Goal: Check status

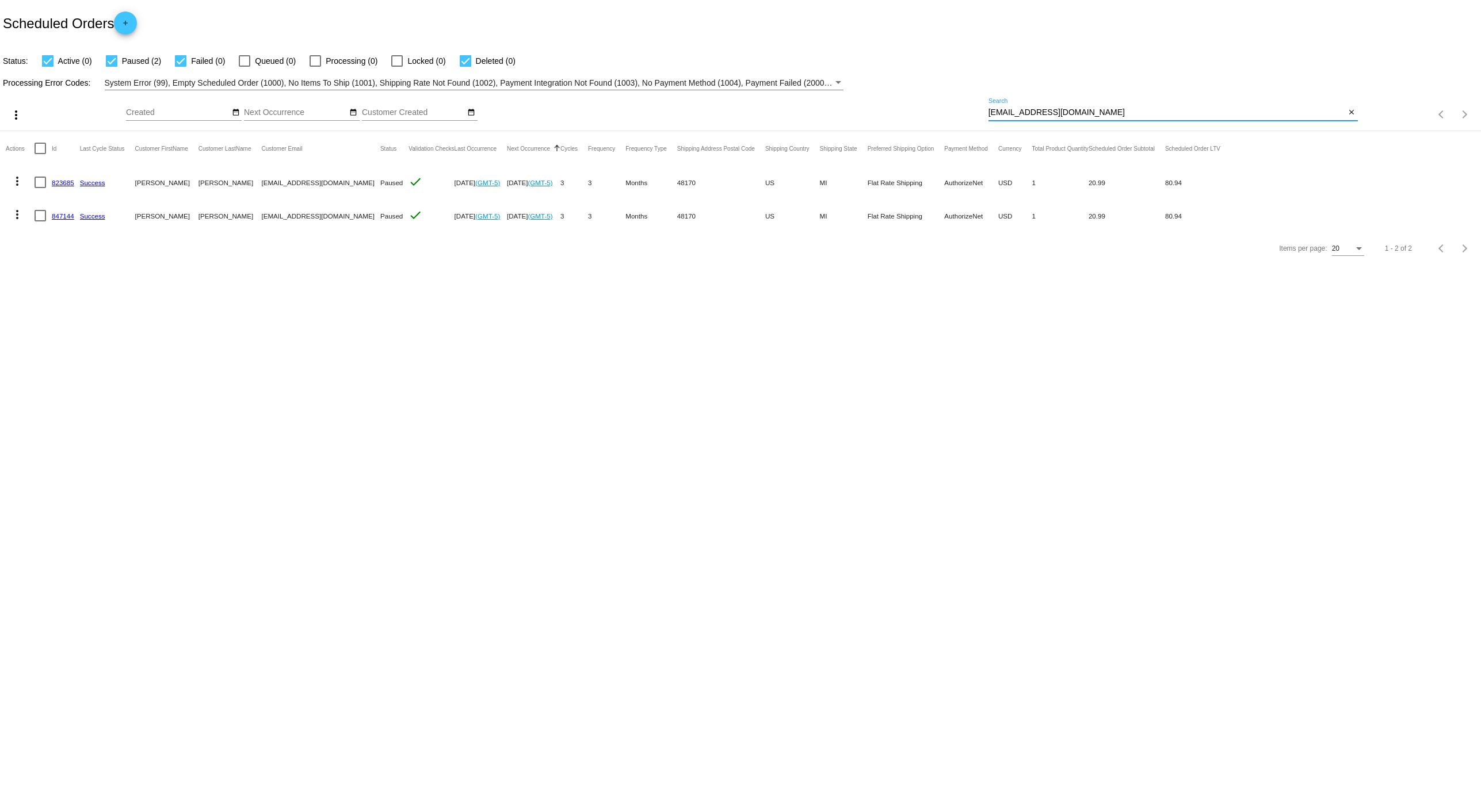
drag, startPoint x: 1074, startPoint y: 109, endPoint x: 921, endPoint y: 106, distance: 153.0
click at [877, 105] on div "more_vert Oct Jan Feb Mar [DATE]" at bounding box center [740, 110] width 1481 height 41
paste input "[EMAIL_ADDRESS]"
type input "[EMAIL_ADDRESS][DOMAIN_NAME]"
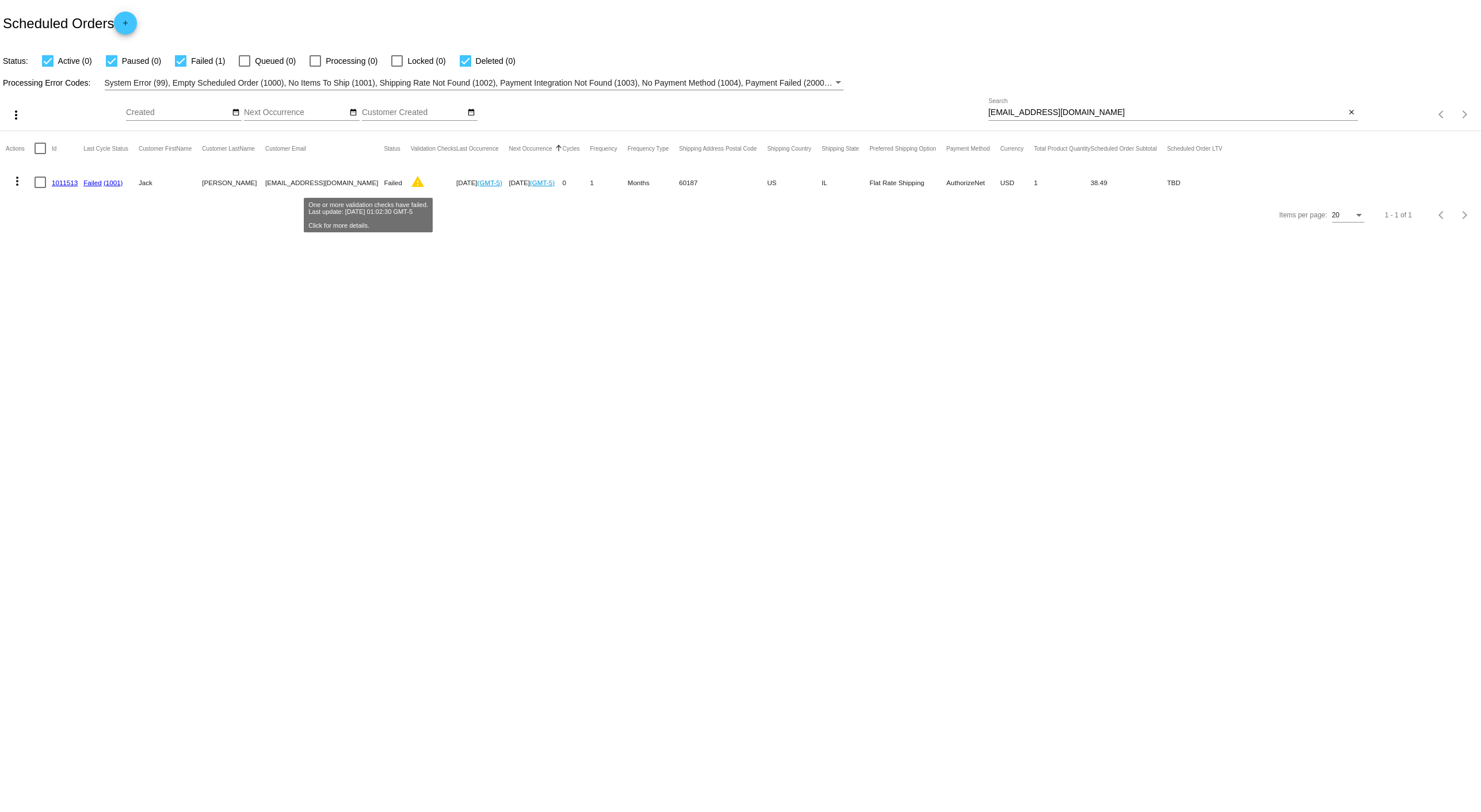
click at [411, 176] on mat-icon "warning" at bounding box center [418, 182] width 14 height 14
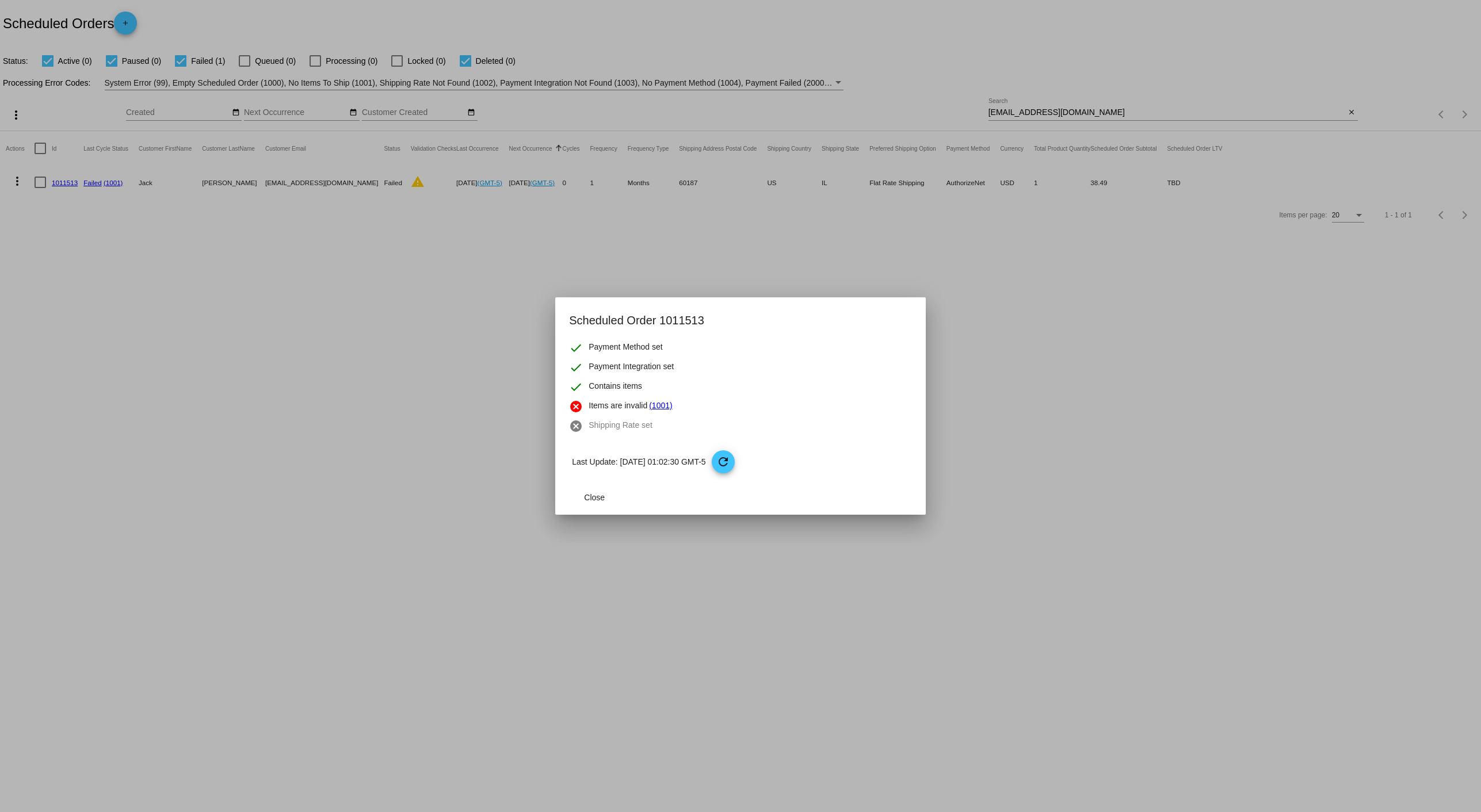
drag, startPoint x: 282, startPoint y: 291, endPoint x: 214, endPoint y: 284, distance: 68.4
click at [278, 292] on div at bounding box center [740, 406] width 1481 height 812
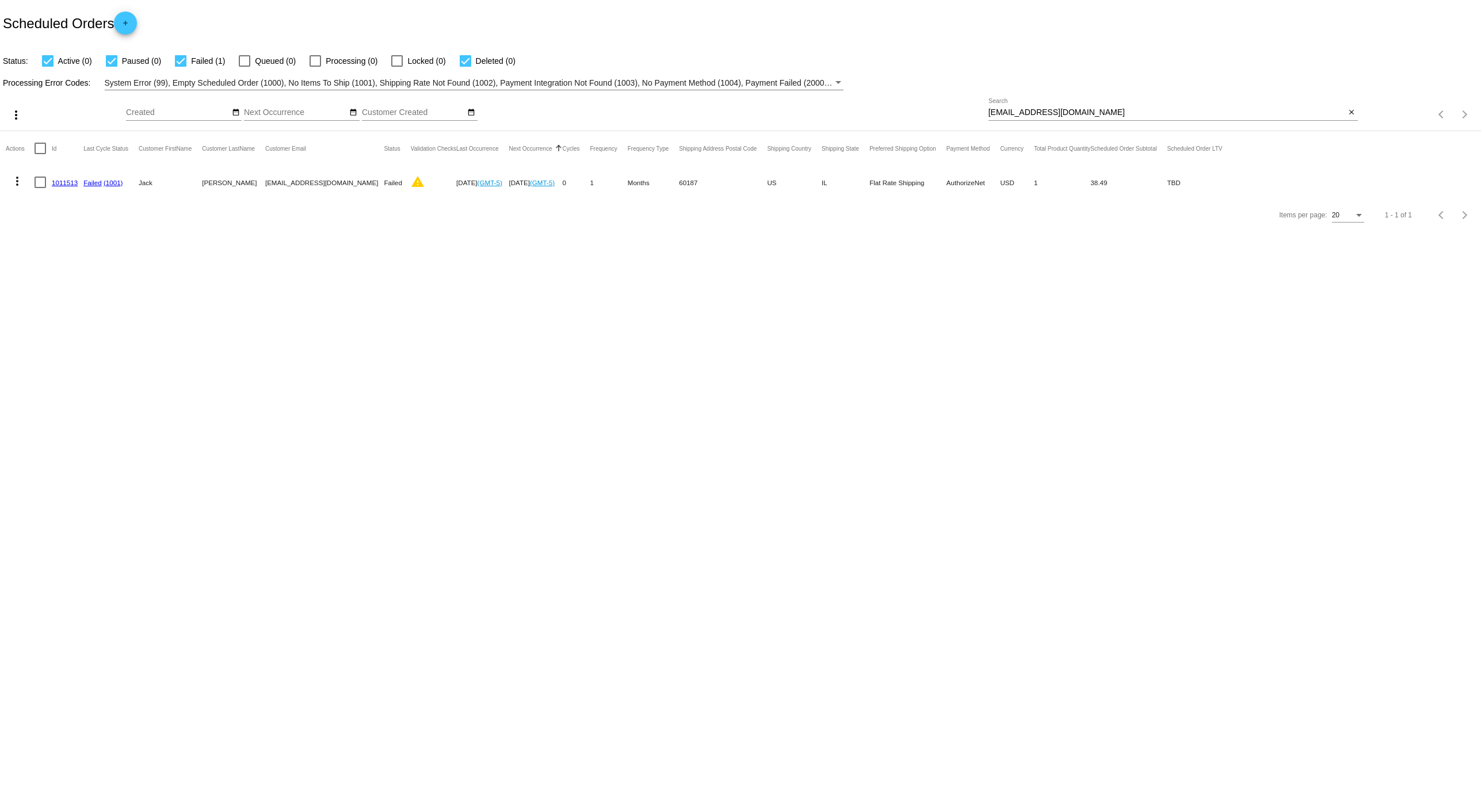
click at [59, 182] on link "1011513" at bounding box center [65, 182] width 26 height 7
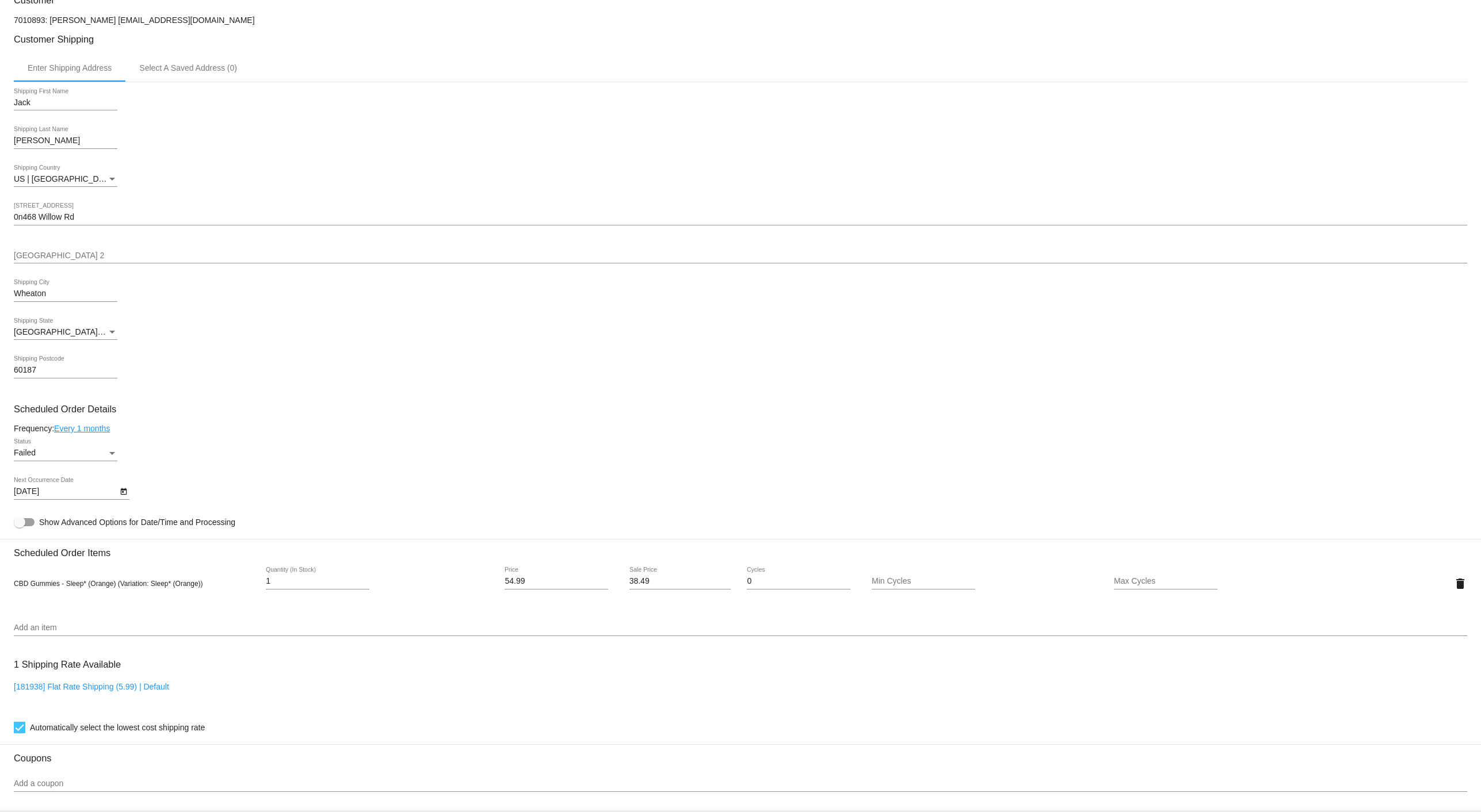
scroll to position [601, 0]
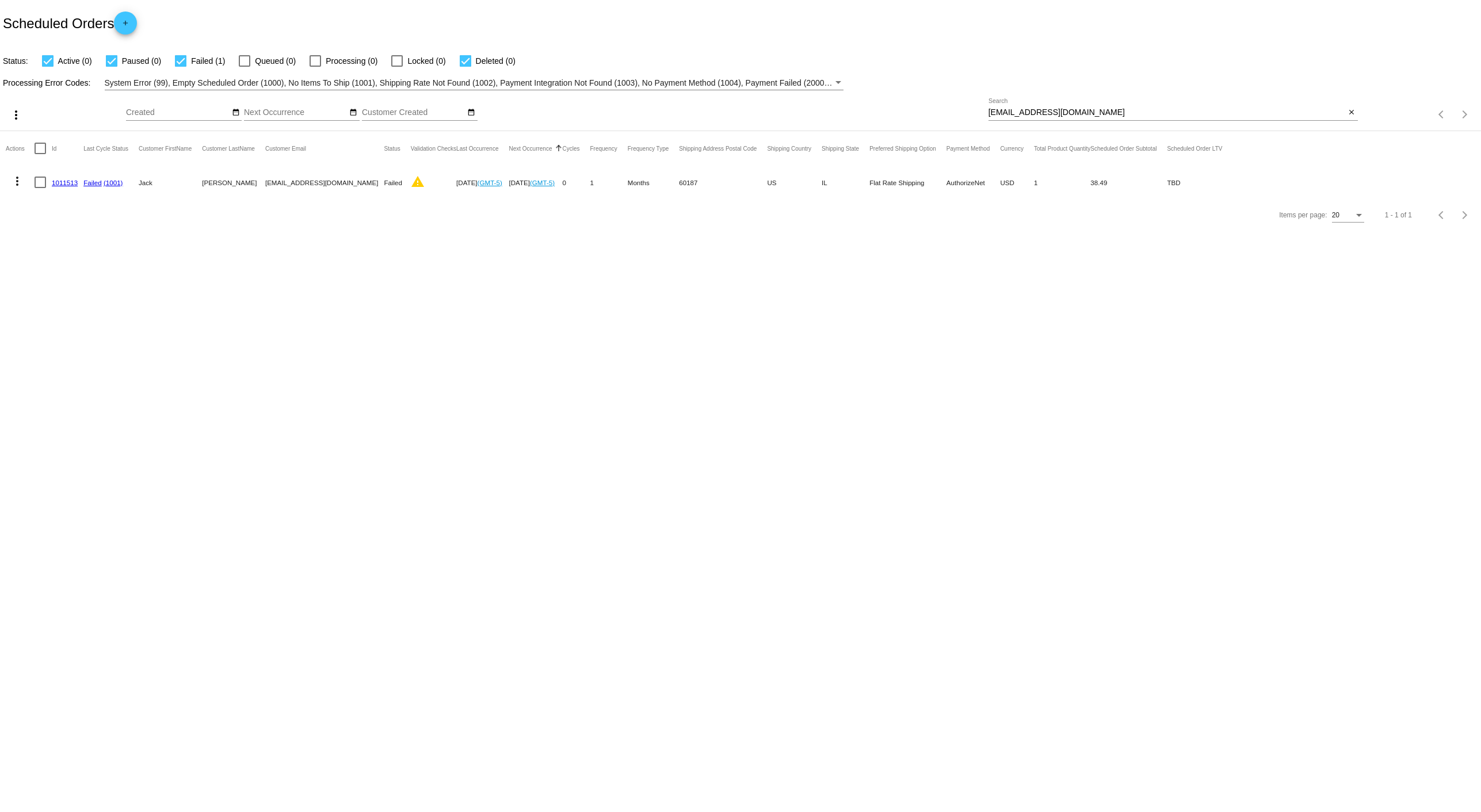
click at [12, 186] on mat-icon "more_vert" at bounding box center [17, 181] width 14 height 14
click at [67, 287] on span "Restart Processing" at bounding box center [74, 292] width 68 height 9
